Goal: Check status: Check status

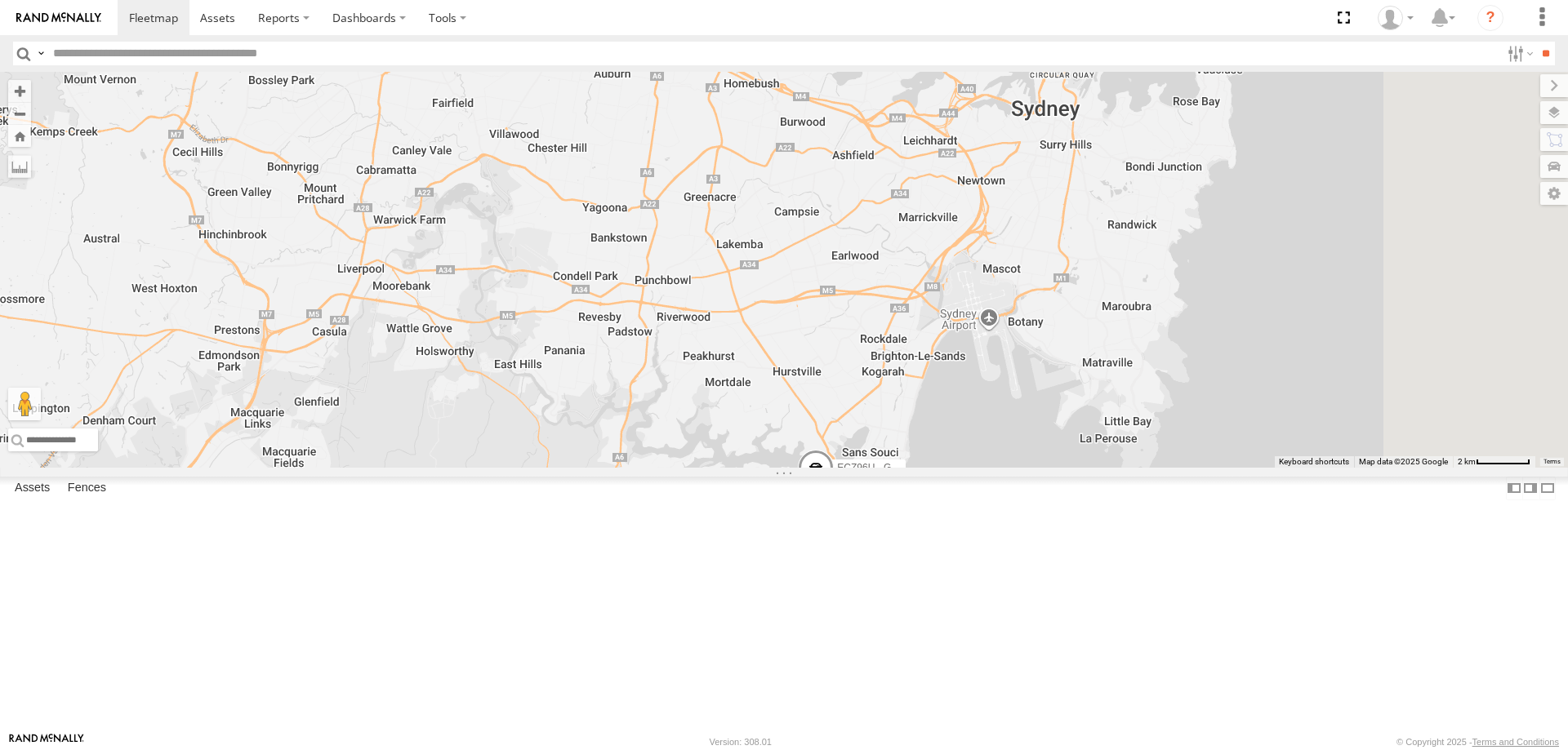
click at [754, 383] on div "ECZ96U - Great Wall" at bounding box center [784, 269] width 1568 height 396
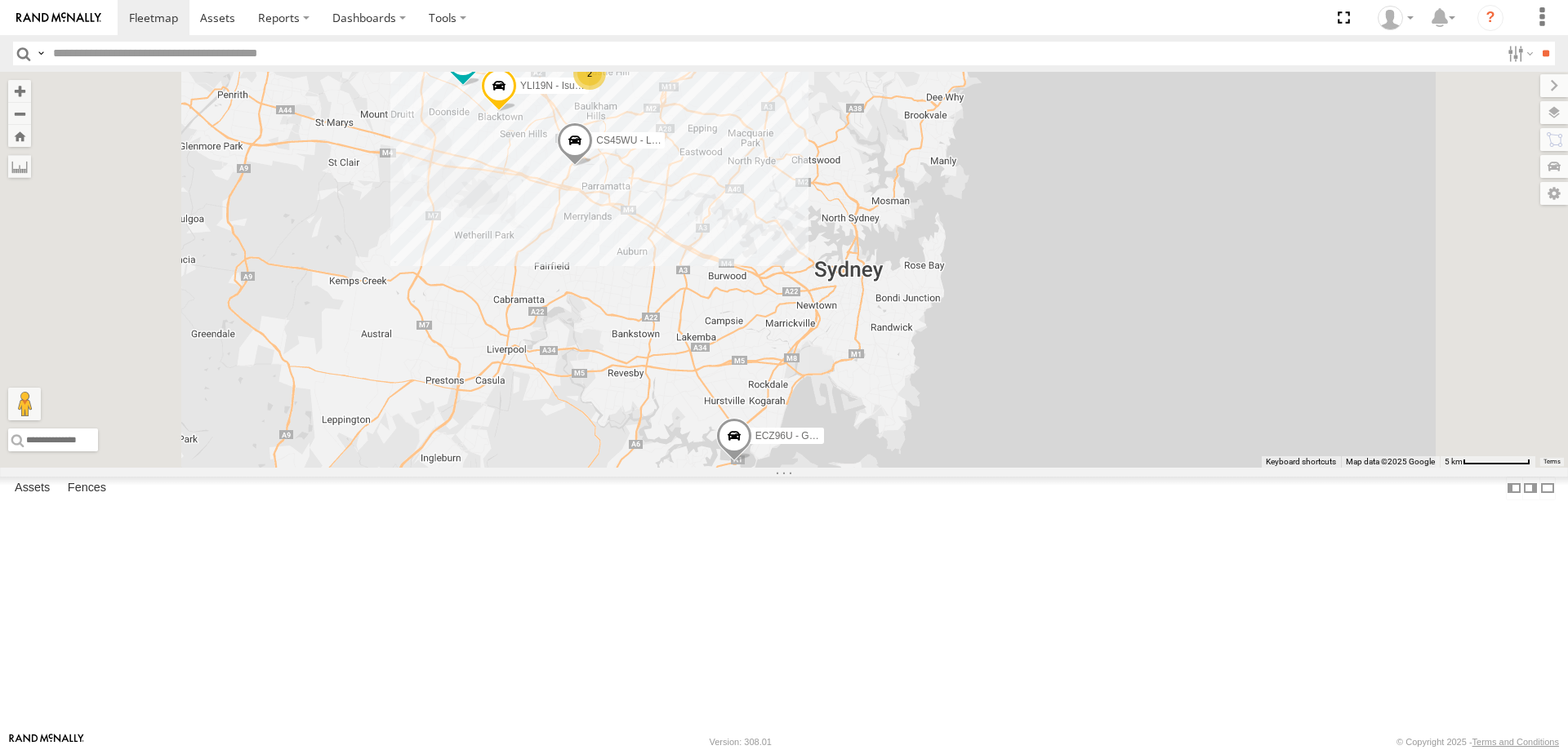
drag, startPoint x: 705, startPoint y: 229, endPoint x: 759, endPoint y: 323, distance: 108.4
click at [517, 112] on span at bounding box center [499, 89] width 36 height 44
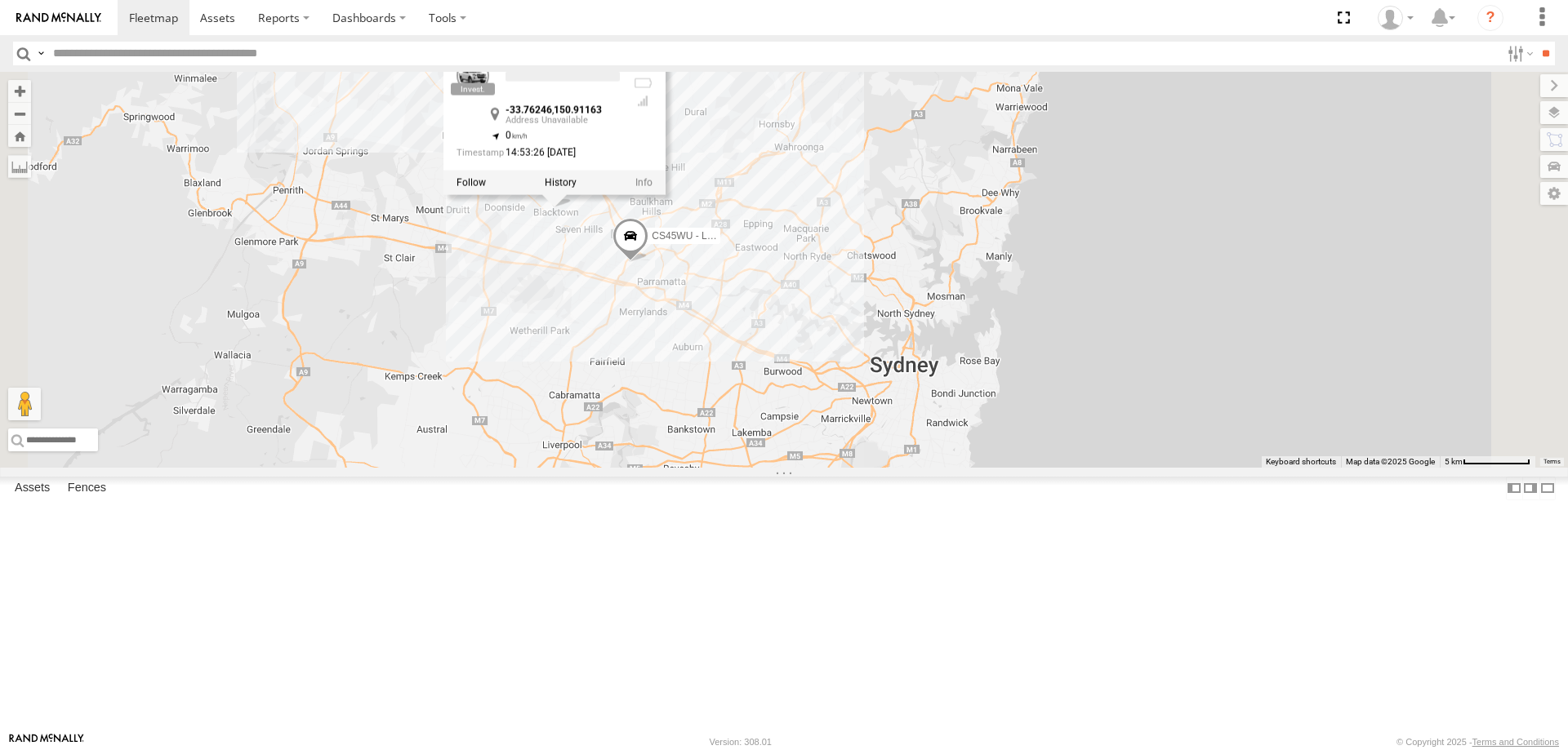
click at [730, 142] on div "ECZ96U - Great Wall YLI19N - Isuzu DMAX CS45WU - LDV EOT93E - HiAce 2 BK71PG - …" at bounding box center [784, 269] width 1568 height 396
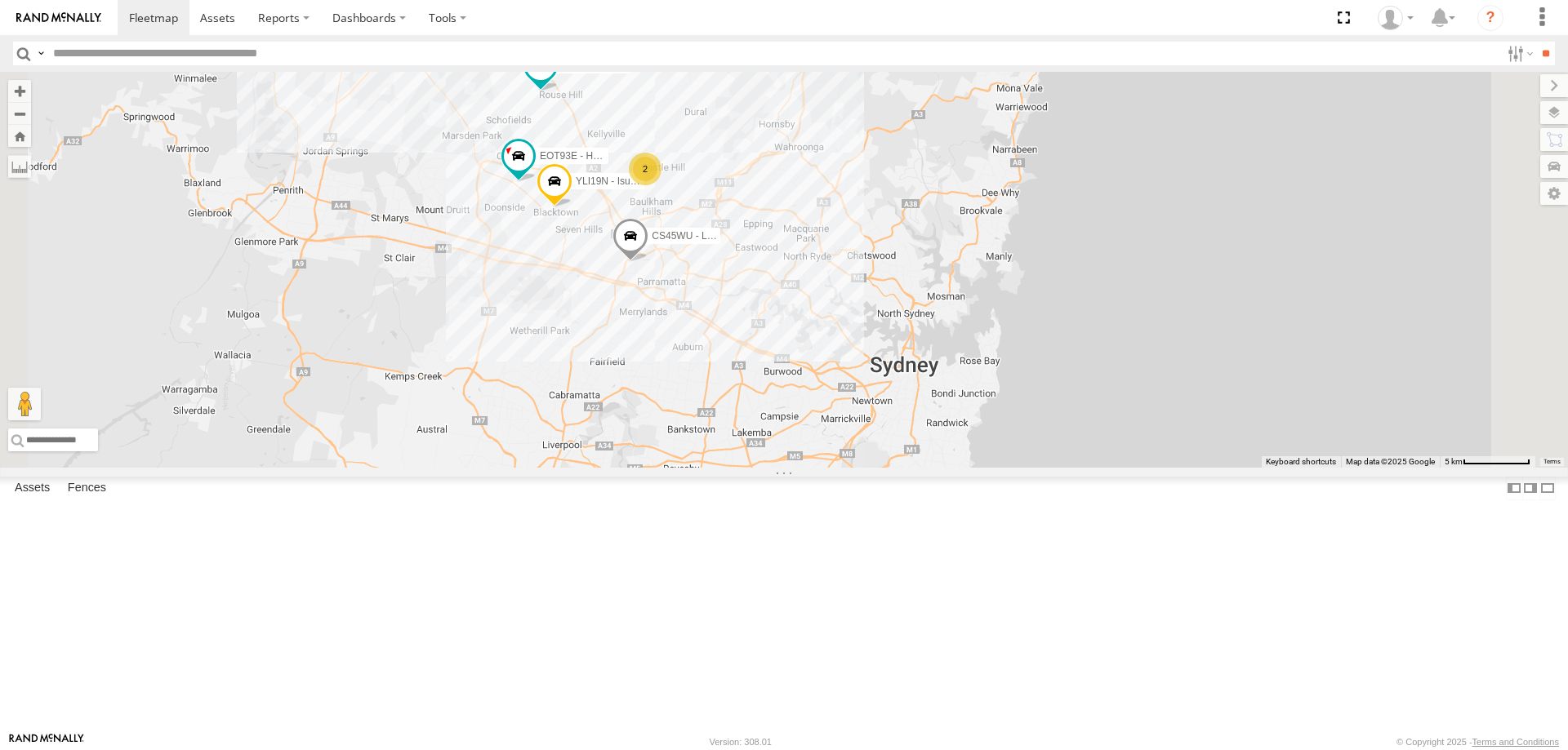
click at [555, 79] on span at bounding box center [541, 65] width 29 height 29
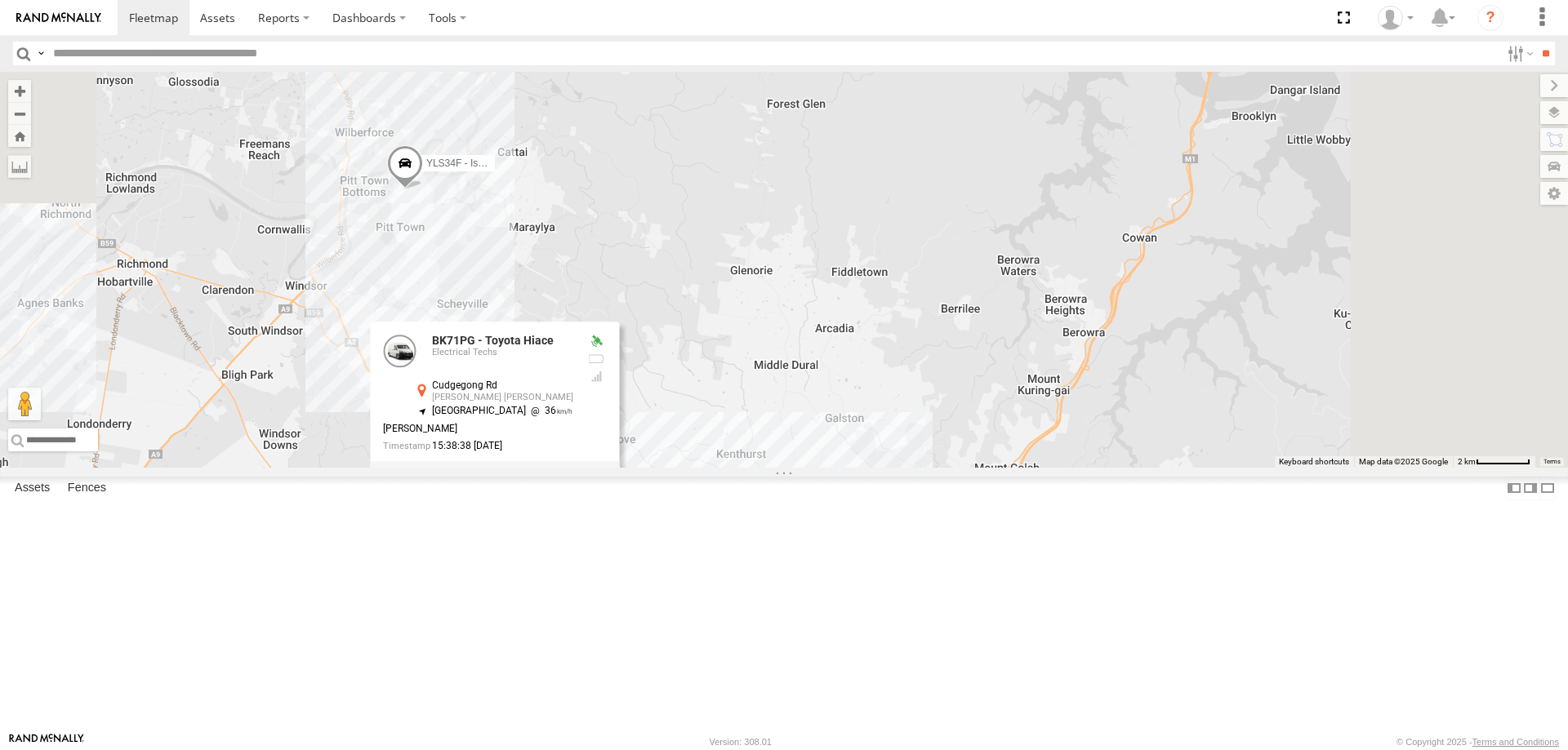
drag, startPoint x: 697, startPoint y: 236, endPoint x: 563, endPoint y: 646, distance: 431.3
click at [563, 468] on div "ECZ96U - Great Wall YLI19N - Isuzu DMAX CS45WU - LDV EOT93E - HiAce BK71PG - To…" at bounding box center [784, 269] width 1568 height 396
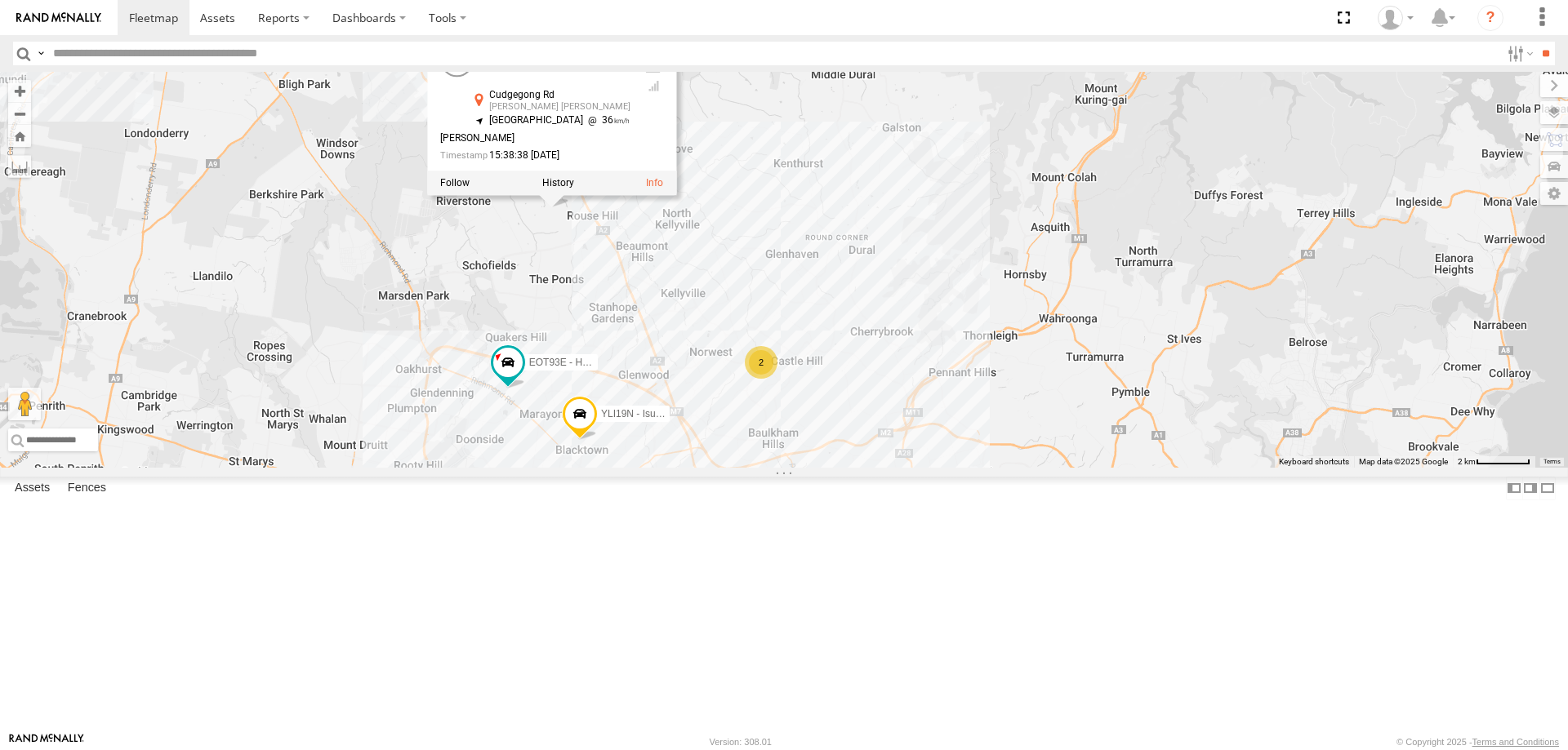
drag, startPoint x: 873, startPoint y: 673, endPoint x: 930, endPoint y: 373, distance: 305.4
click at [930, 373] on div "ECZ96U - Great Wall YLI19N - Isuzu DMAX CS45WU - LDV EOT93E - HiAce BK71PG - To…" at bounding box center [784, 269] width 1568 height 396
click at [782, 389] on div "ECZ96U - Great Wall YLI19N - Isuzu DMAX CS45WU - LDV EOT93E - HiAce BK71PG - To…" at bounding box center [784, 269] width 1568 height 396
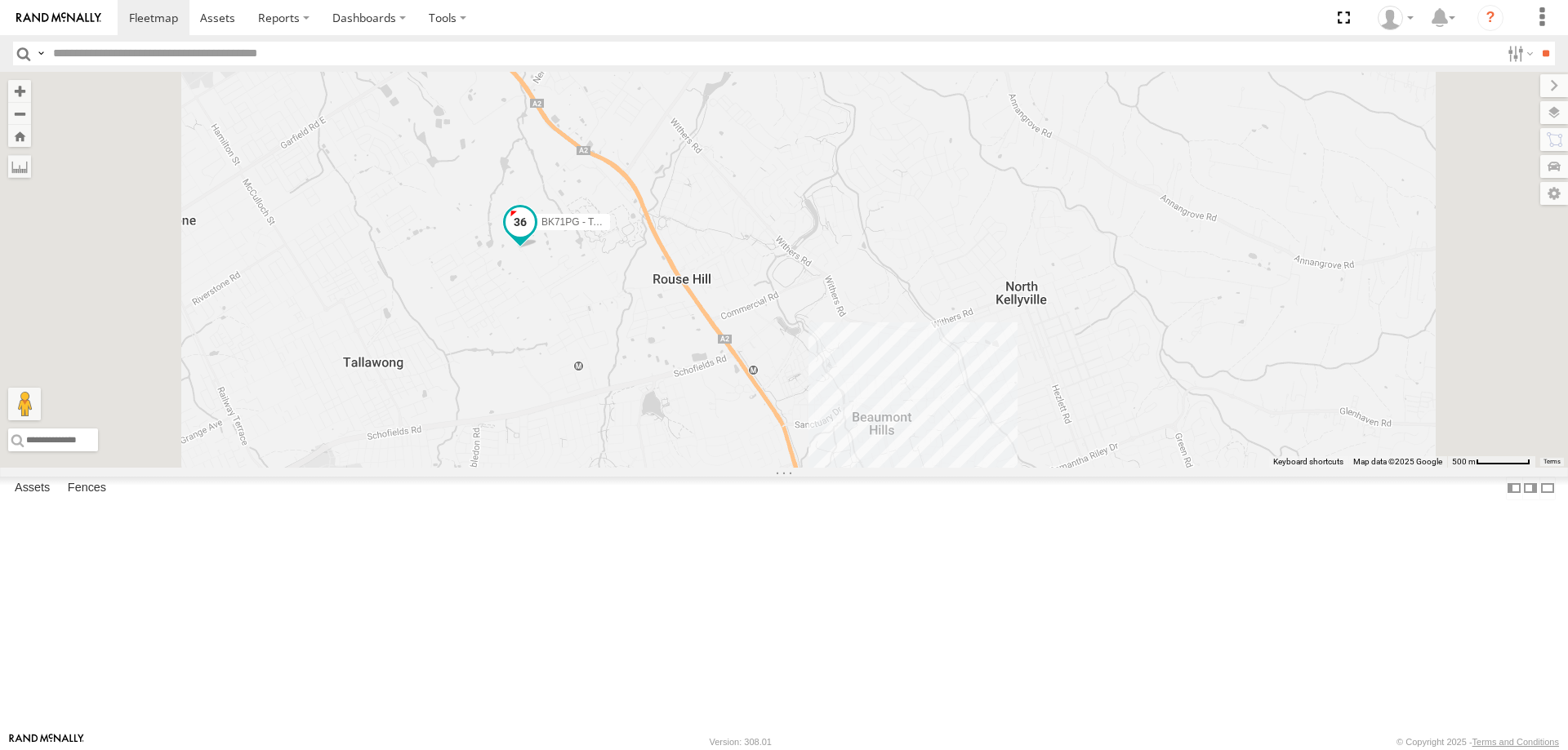
click at [535, 237] on span at bounding box center [520, 222] width 29 height 29
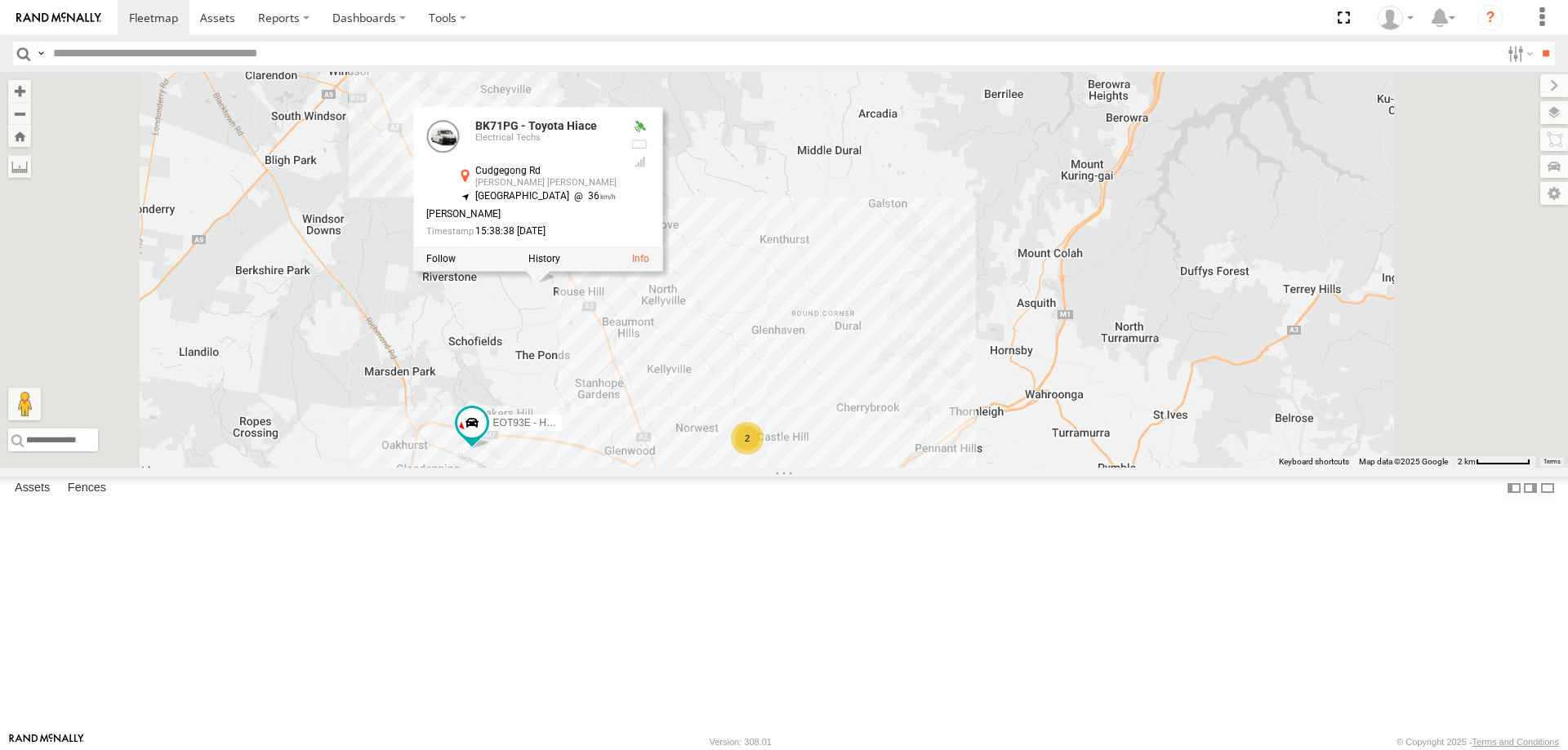
click at [812, 468] on div "ECZ96U - Great Wall YLI19N - Isuzu DMAX CS45WU - LDV EOT93E - HiAce BK71PG - To…" at bounding box center [784, 269] width 1568 height 396
